Goal: Navigation & Orientation: Understand site structure

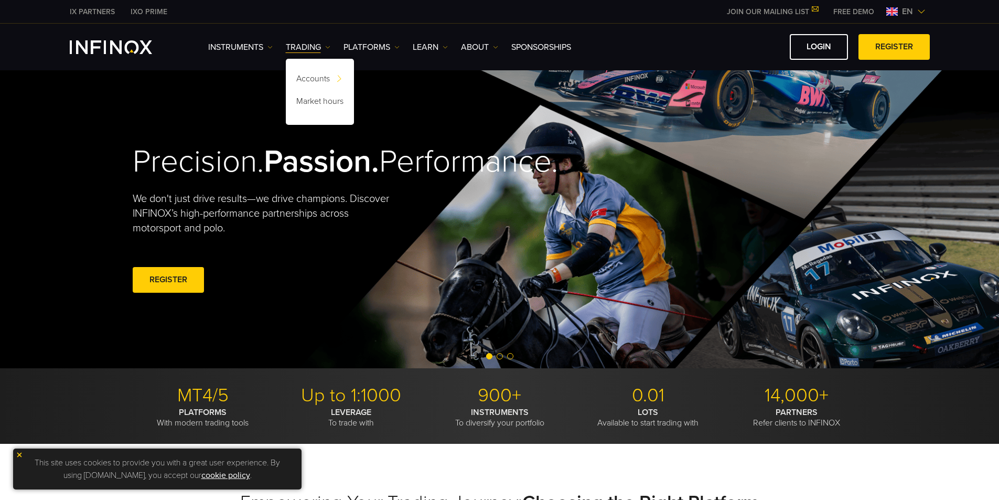
click at [746, 36] on div "LOGIN REGISTER" at bounding box center [754, 47] width 351 height 26
click at [639, 26] on div "Instruments Instruments Product Information TRADING" at bounding box center [499, 47] width 999 height 47
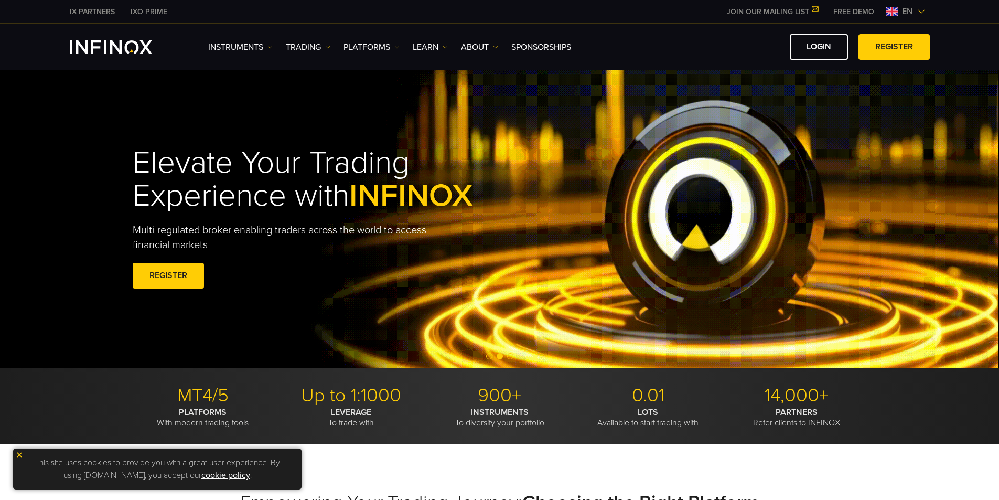
click at [620, 55] on div "LOGIN REGISTER" at bounding box center [754, 47] width 351 height 26
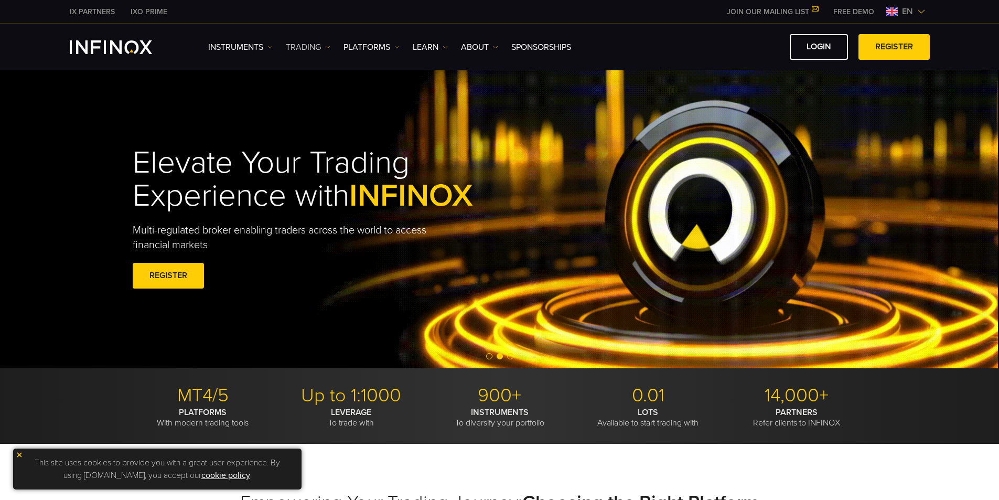
click at [299, 46] on link "TRADING" at bounding box center [308, 47] width 45 height 13
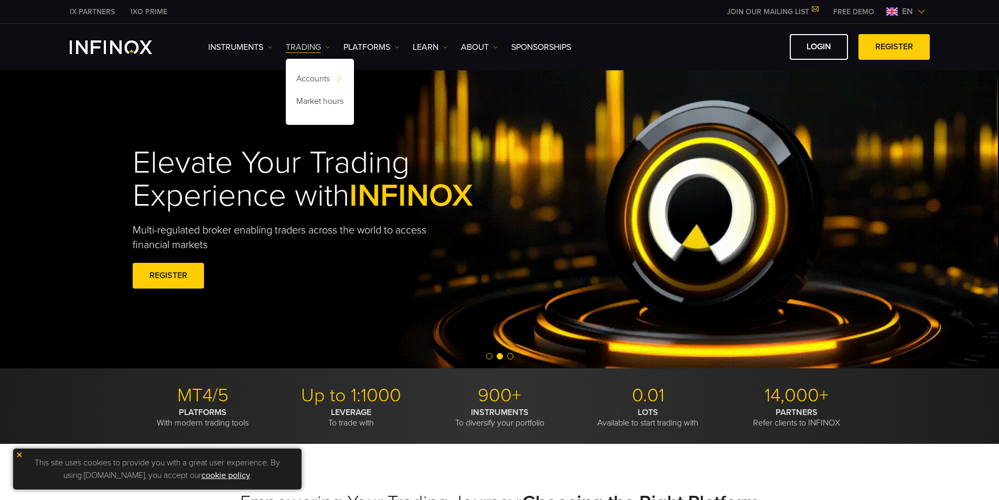
click at [294, 47] on link "TRADING" at bounding box center [308, 47] width 45 height 13
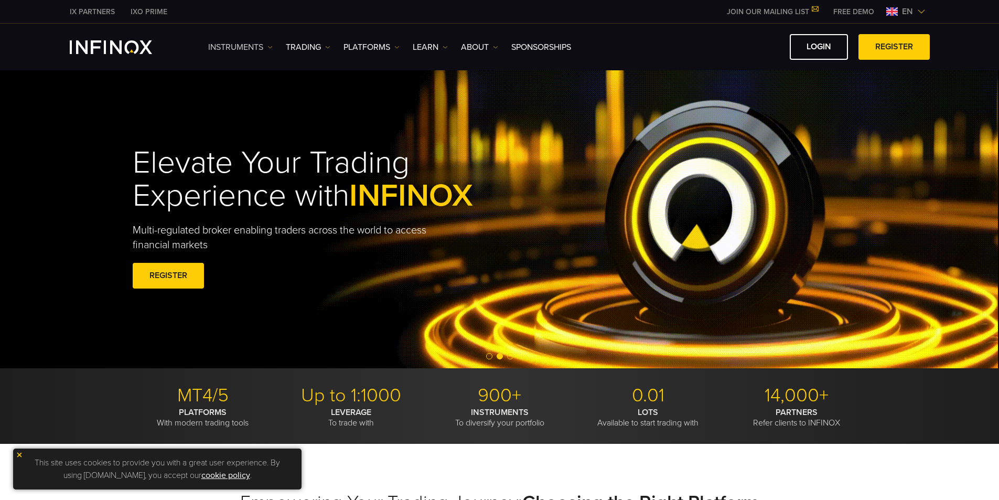
click at [251, 47] on link "Instruments" at bounding box center [240, 47] width 65 height 13
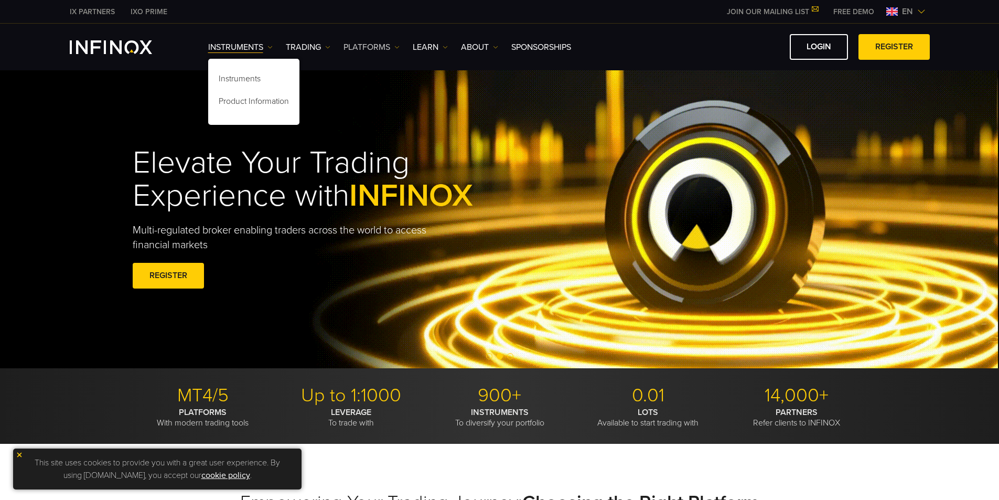
click at [390, 52] on link "PLATFORMS" at bounding box center [372, 47] width 56 height 13
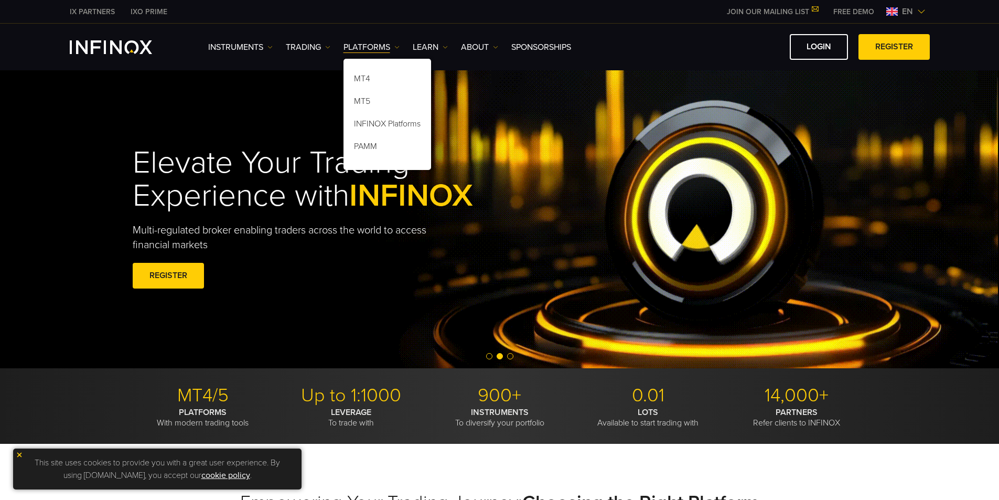
drag, startPoint x: 642, startPoint y: 50, endPoint x: 513, endPoint y: 49, distance: 129.0
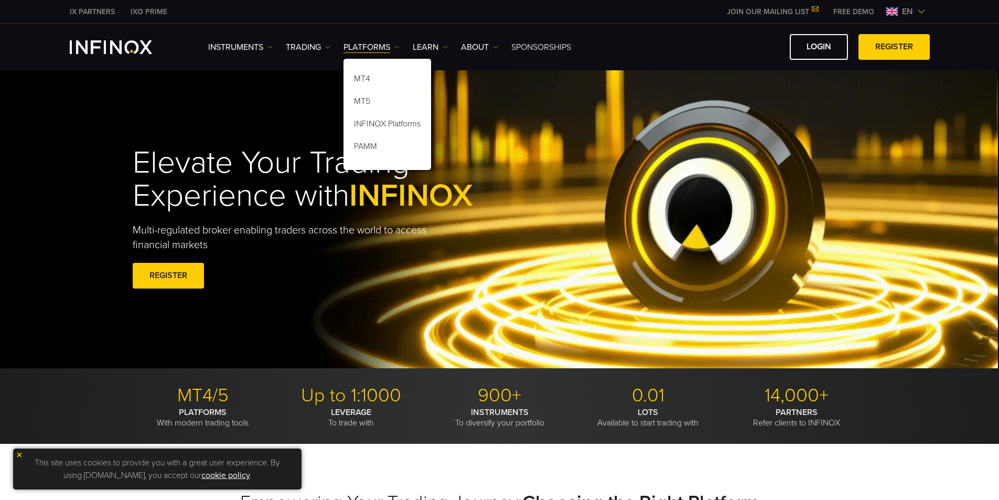
click at [642, 49] on div "LOGIN REGISTER" at bounding box center [754, 47] width 351 height 26
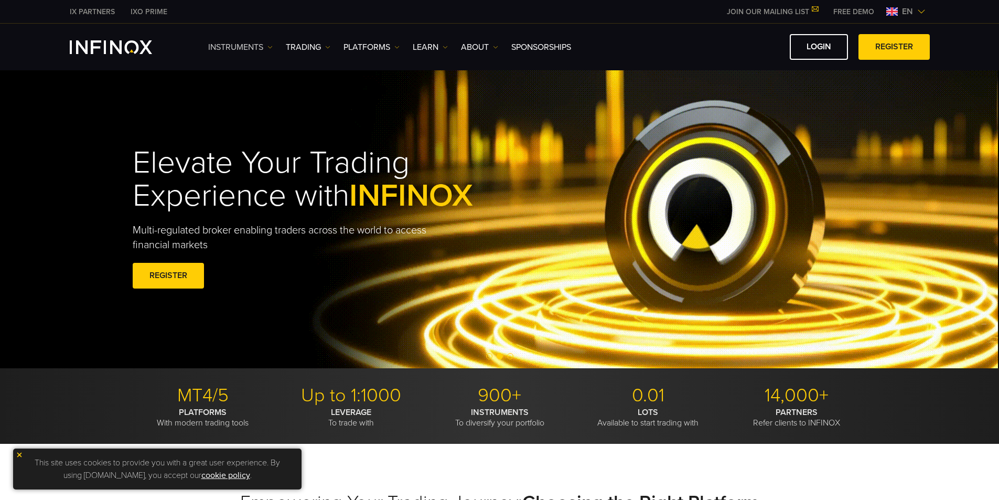
click at [222, 46] on link "Instruments" at bounding box center [240, 47] width 65 height 13
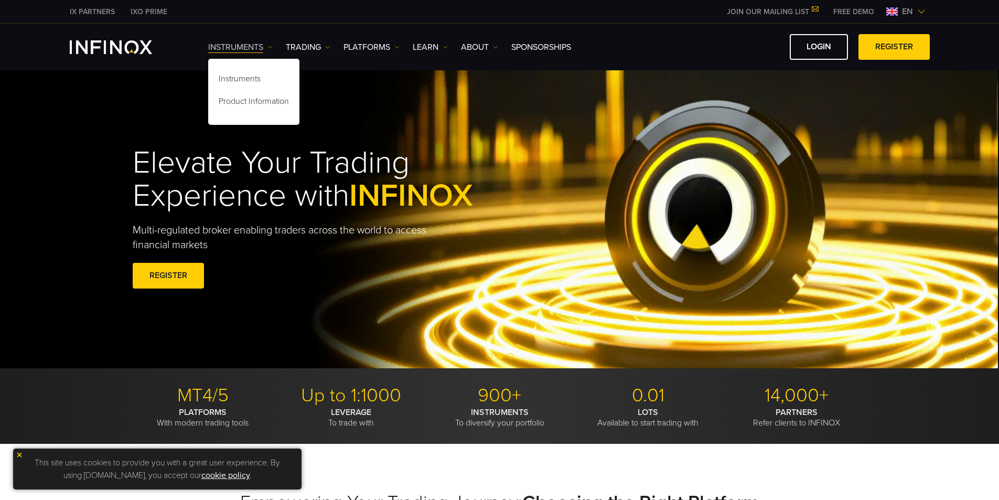
click at [236, 44] on link "Instruments" at bounding box center [240, 47] width 65 height 13
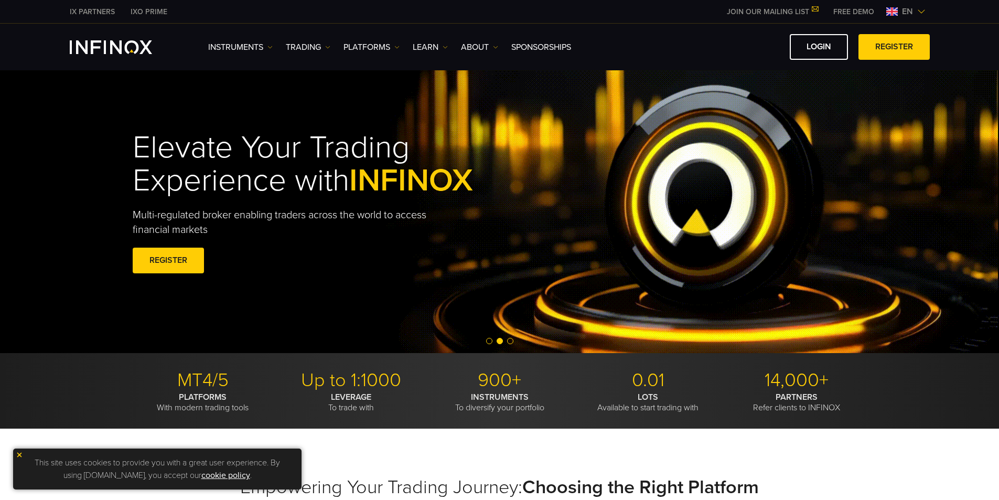
click at [388, 187] on h1 "Elevate Your Trading Experience with INFINOX" at bounding box center [327, 164] width 389 height 66
